Goal: Information Seeking & Learning: Learn about a topic

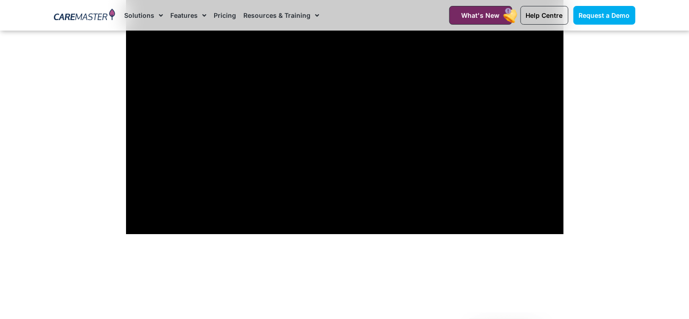
scroll to position [764, 0]
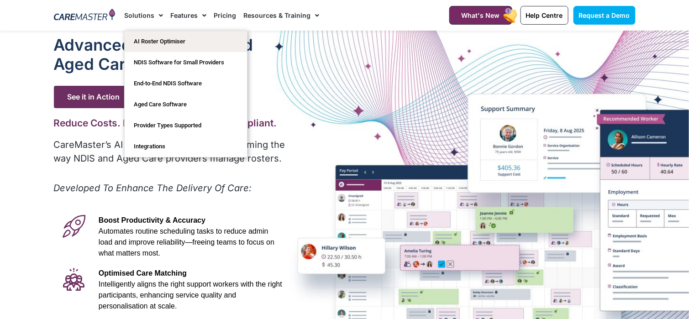
click at [135, 17] on link "Solutions" at bounding box center [143, 15] width 39 height 31
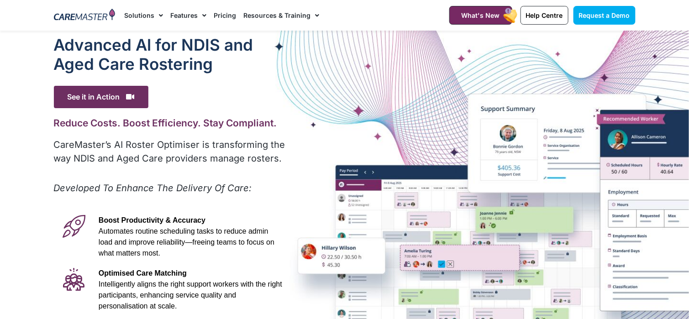
click at [135, 17] on link "Solutions" at bounding box center [143, 15] width 39 height 31
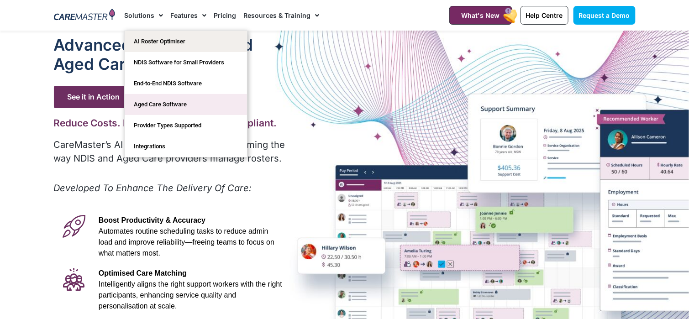
click at [164, 101] on link "Aged Care Software" at bounding box center [186, 104] width 122 height 21
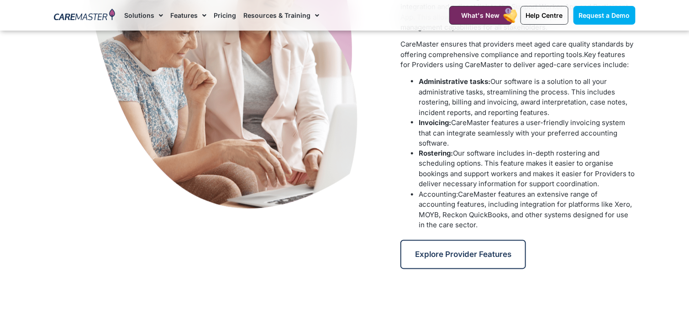
scroll to position [243, 0]
